Goal: Find specific page/section: Find specific page/section

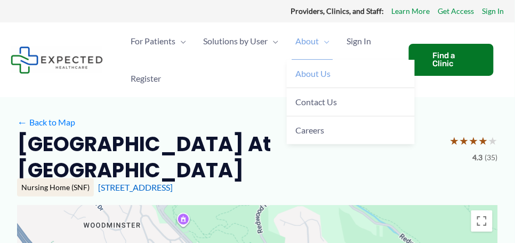
click at [310, 71] on span "About Us" at bounding box center [313, 73] width 35 height 10
